Goal: Task Accomplishment & Management: Manage account settings

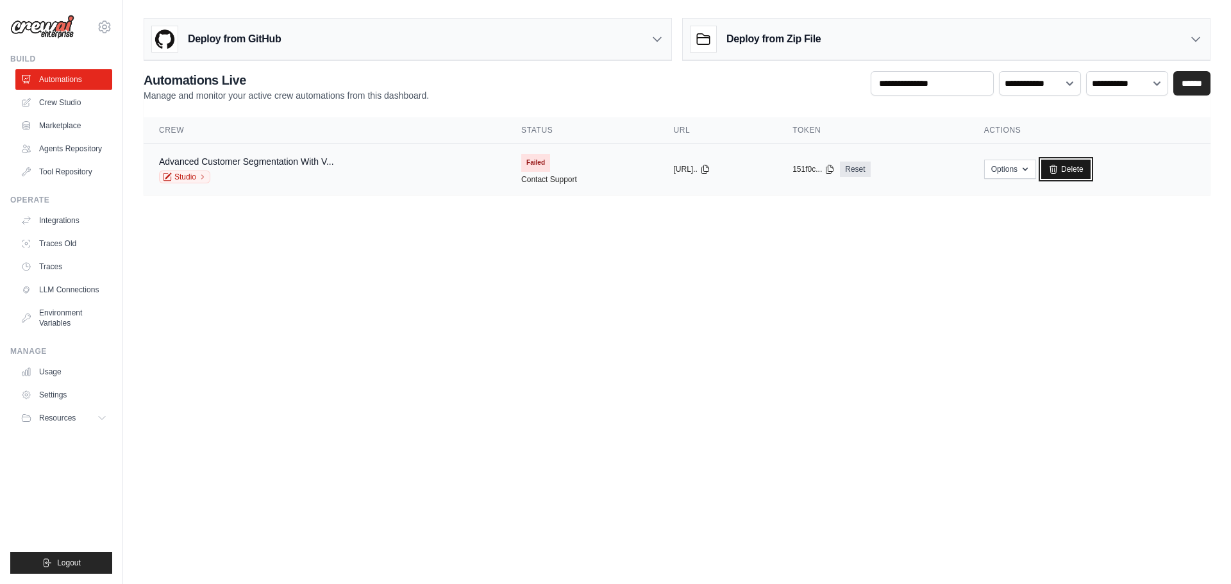
click at [1091, 167] on link "Delete" at bounding box center [1065, 169] width 49 height 19
